Goal: Find specific page/section: Find specific page/section

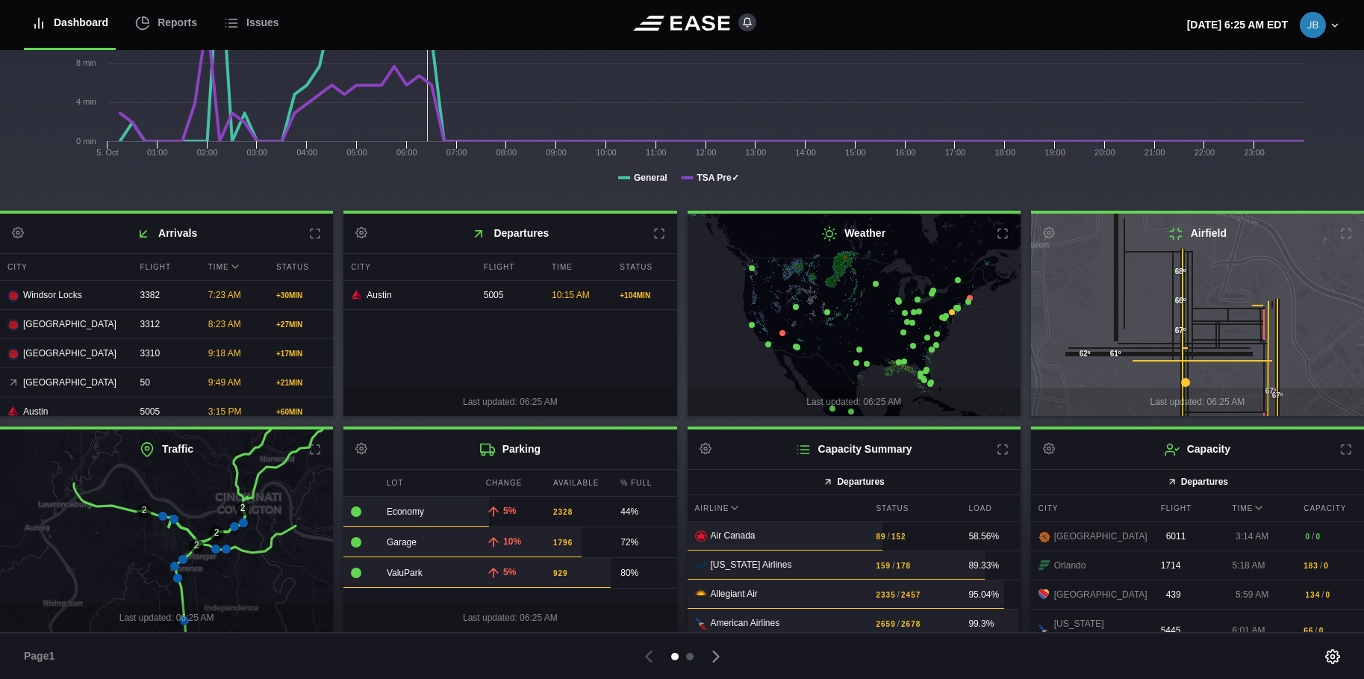
click at [690, 656] on div at bounding box center [689, 656] width 7 height 7
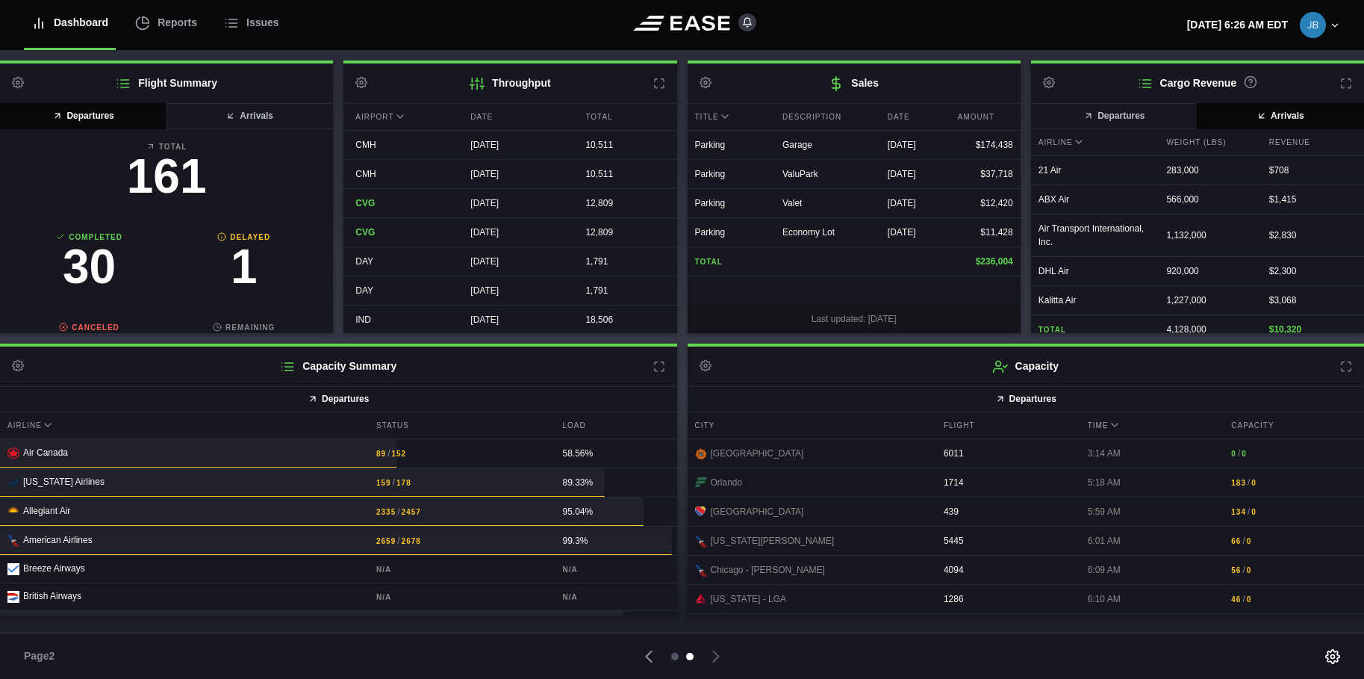
click at [675, 654] on div at bounding box center [674, 656] width 7 height 7
